Goal: Information Seeking & Learning: Find specific fact

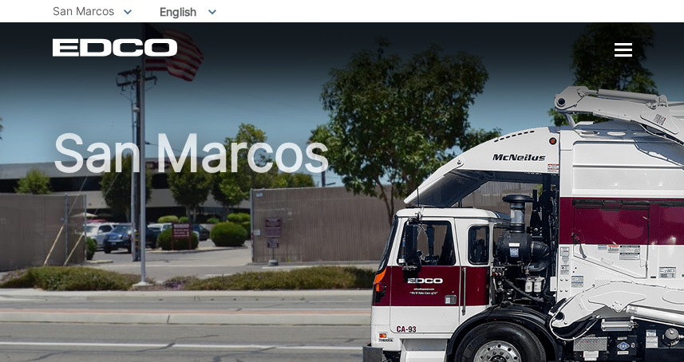
click at [92, 8] on span "San Marcos" at bounding box center [83, 11] width 61 height 14
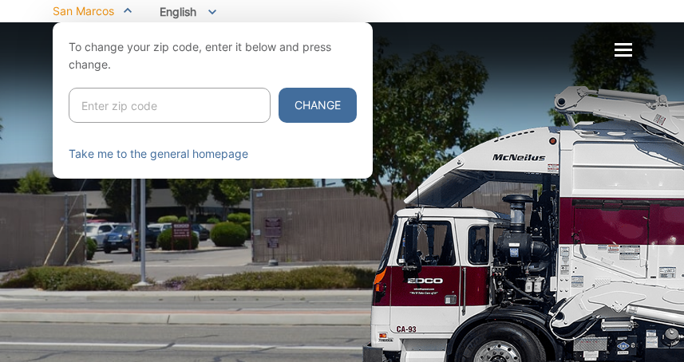
click at [101, 99] on input "Enter zip code" at bounding box center [170, 105] width 202 height 35
type input "92064"
click at [278, 88] on button "Change" at bounding box center [317, 105] width 78 height 35
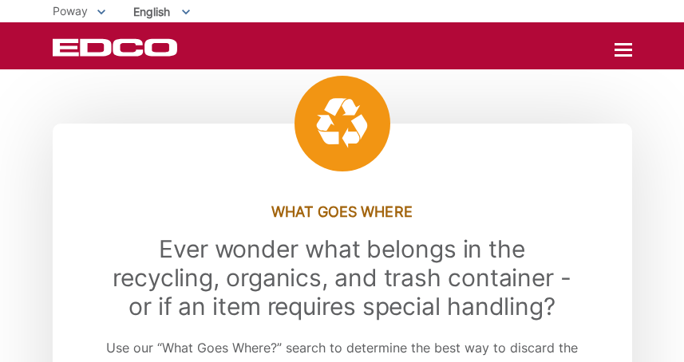
scroll to position [1994, 0]
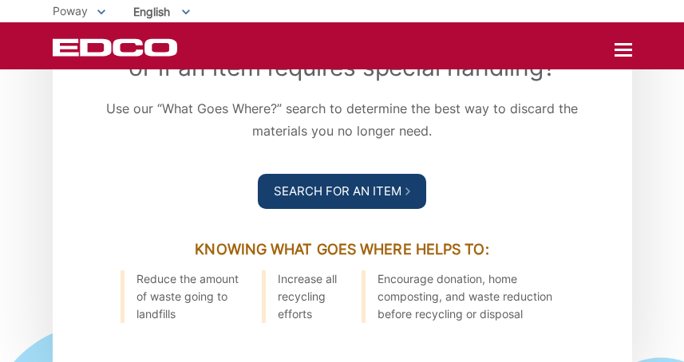
click at [352, 192] on link "Search For an Item" at bounding box center [342, 191] width 168 height 35
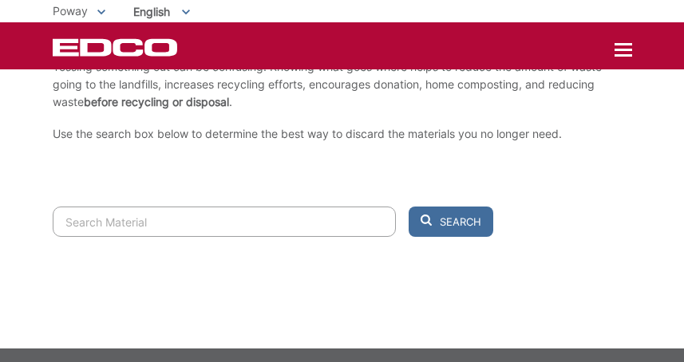
scroll to position [300, 0]
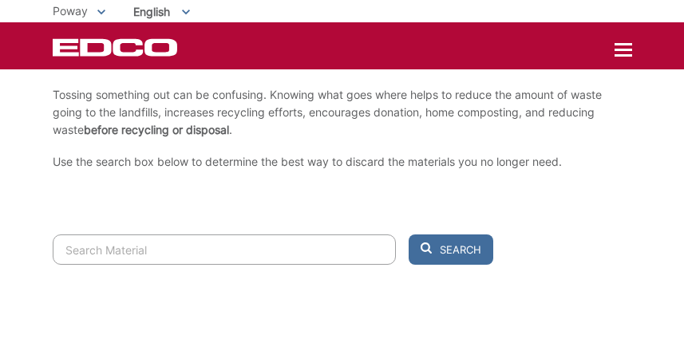
click at [262, 243] on input "Search" at bounding box center [224, 250] width 343 height 30
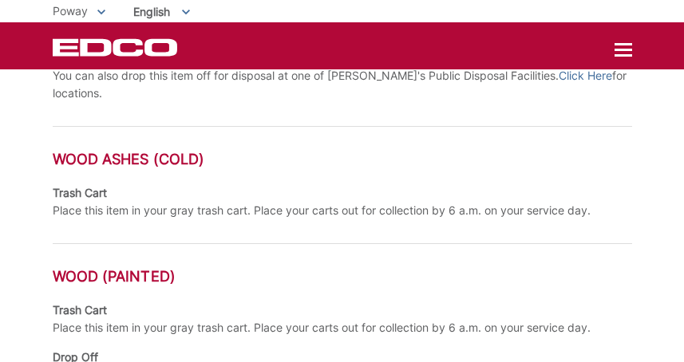
scroll to position [1018, 0]
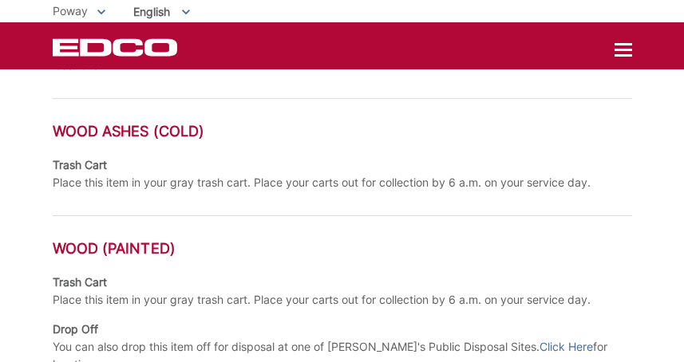
type input "wood"
click at [45, 93] on div "Resource Center Where Does it Go? Ever wonder what belongs in the recycling, gr…" at bounding box center [342, 17] width 684 height 2026
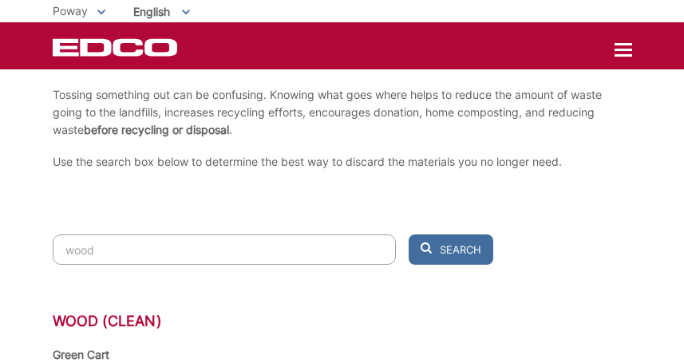
scroll to position [0, 0]
